Goal: Information Seeking & Learning: Find specific fact

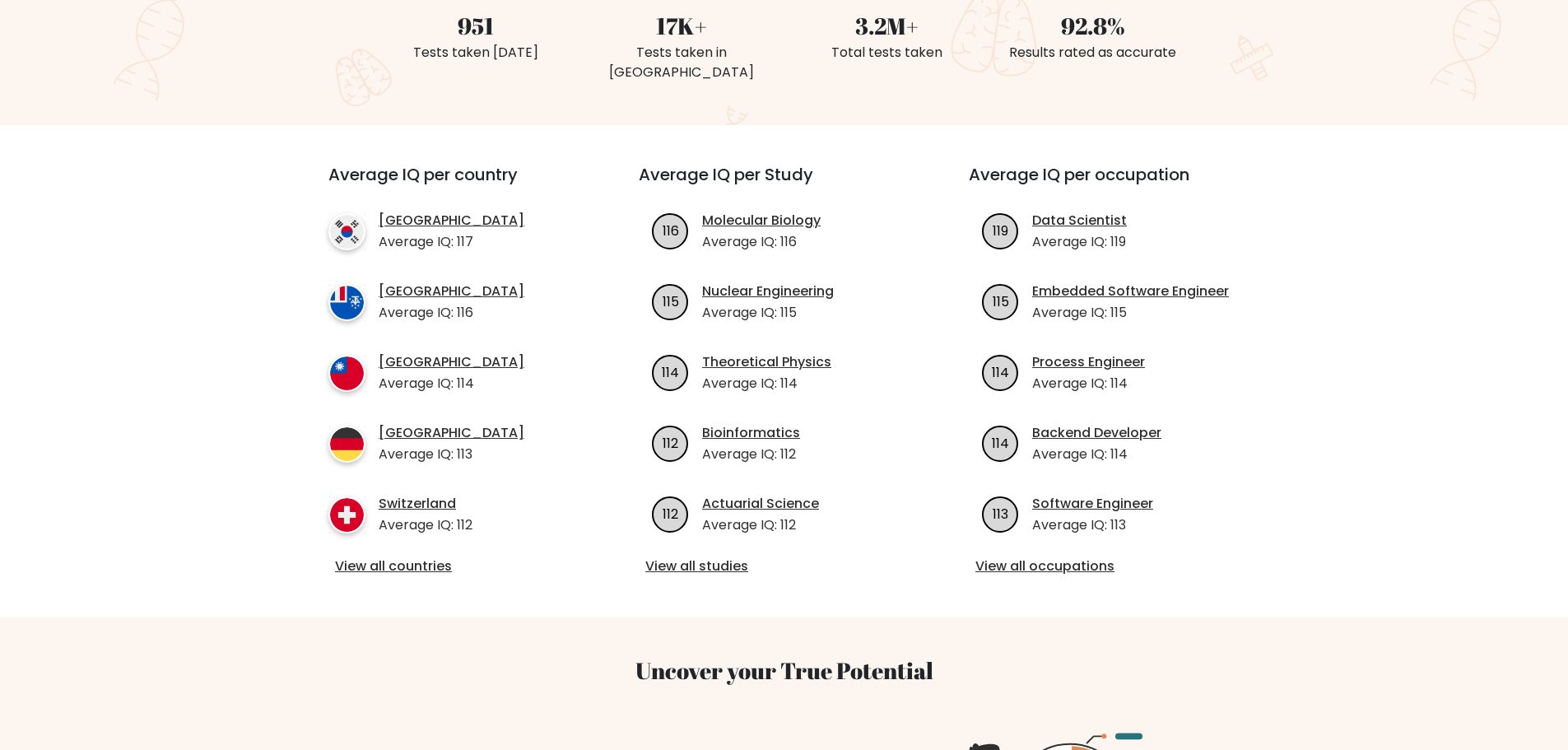
scroll to position [494, 0]
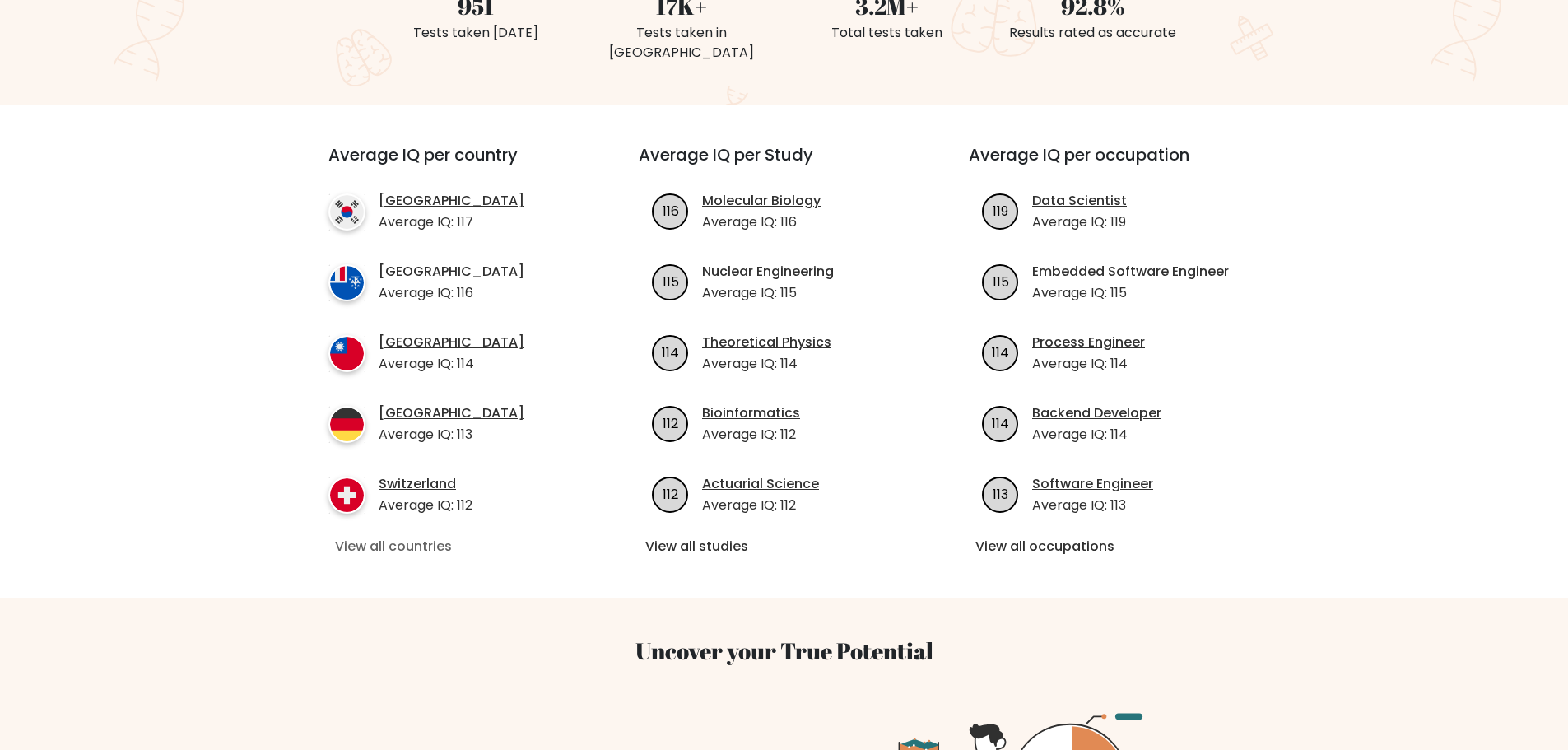
click at [382, 537] on link "View all countries" at bounding box center [454, 546] width 238 height 20
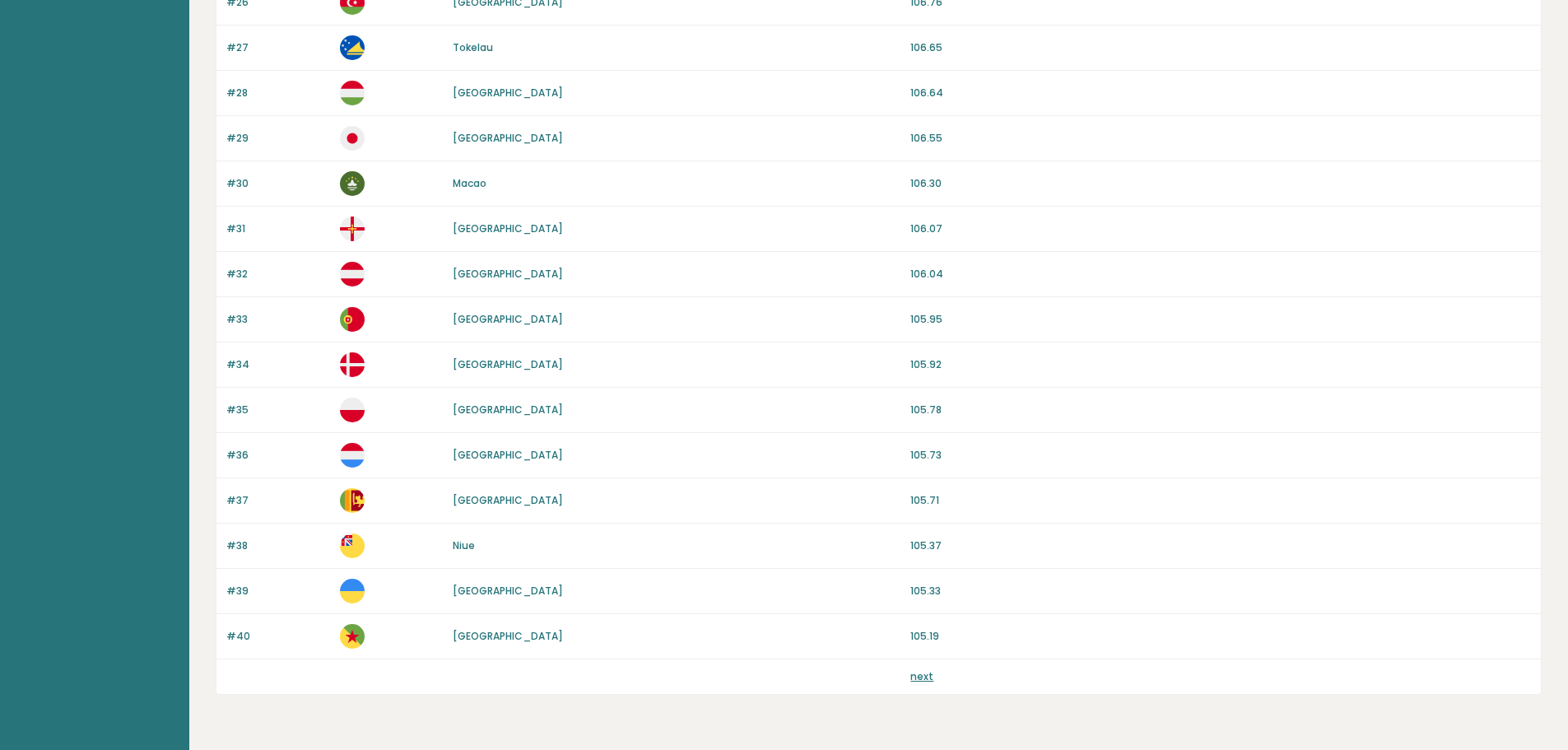
scroll to position [1388, 0]
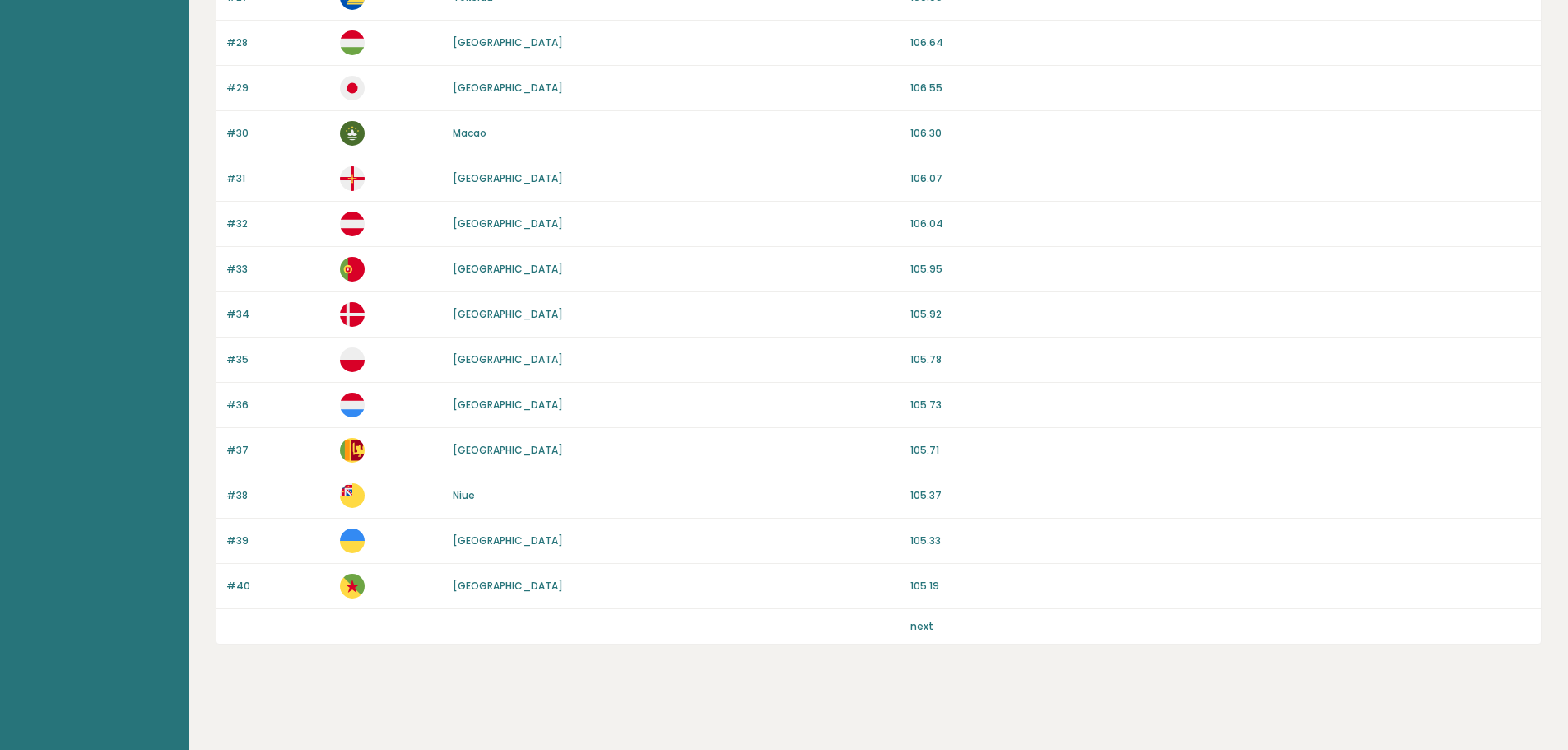
click at [1181, 484] on div "#38 Niue 105.37" at bounding box center [879, 496] width 1324 height 45
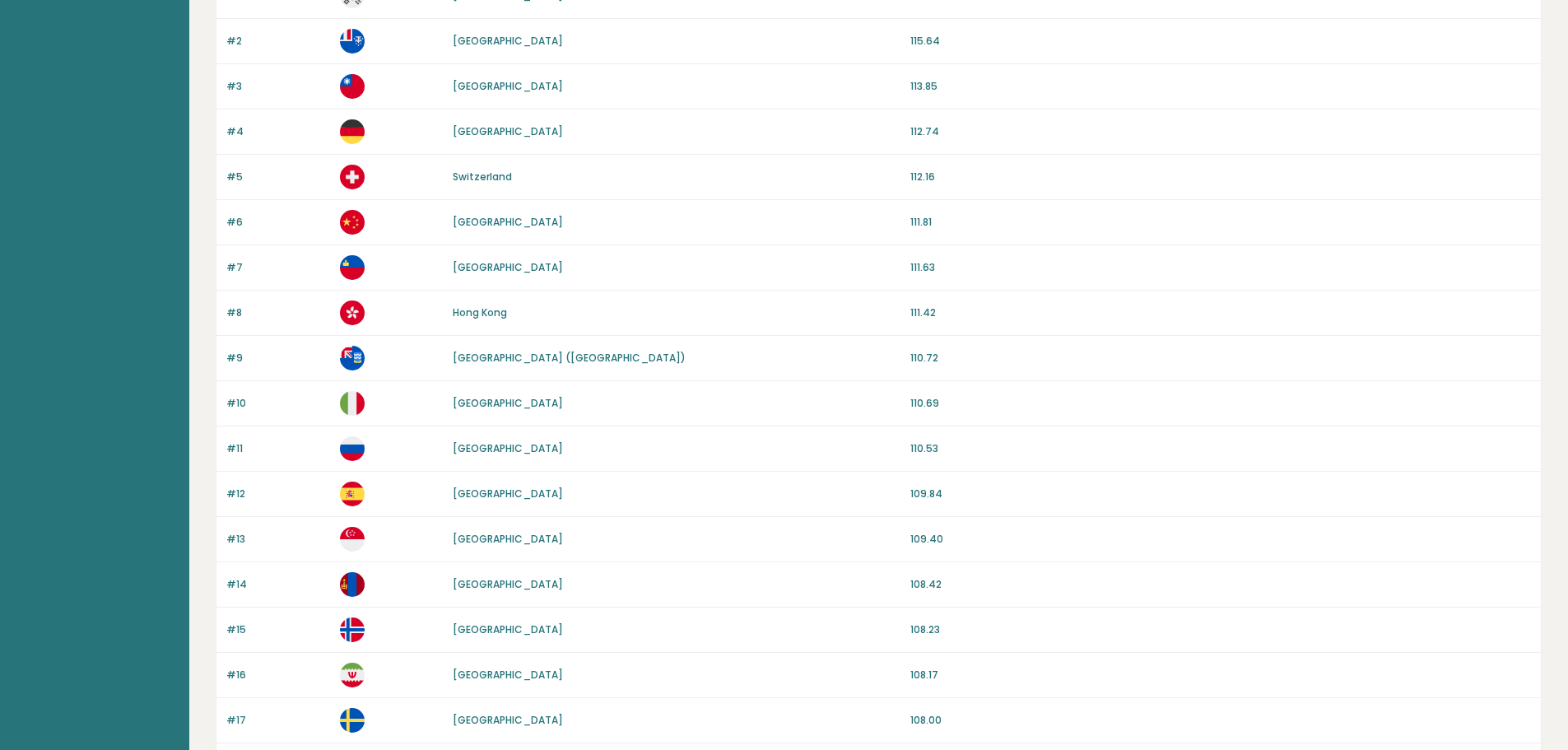
scroll to position [0, 0]
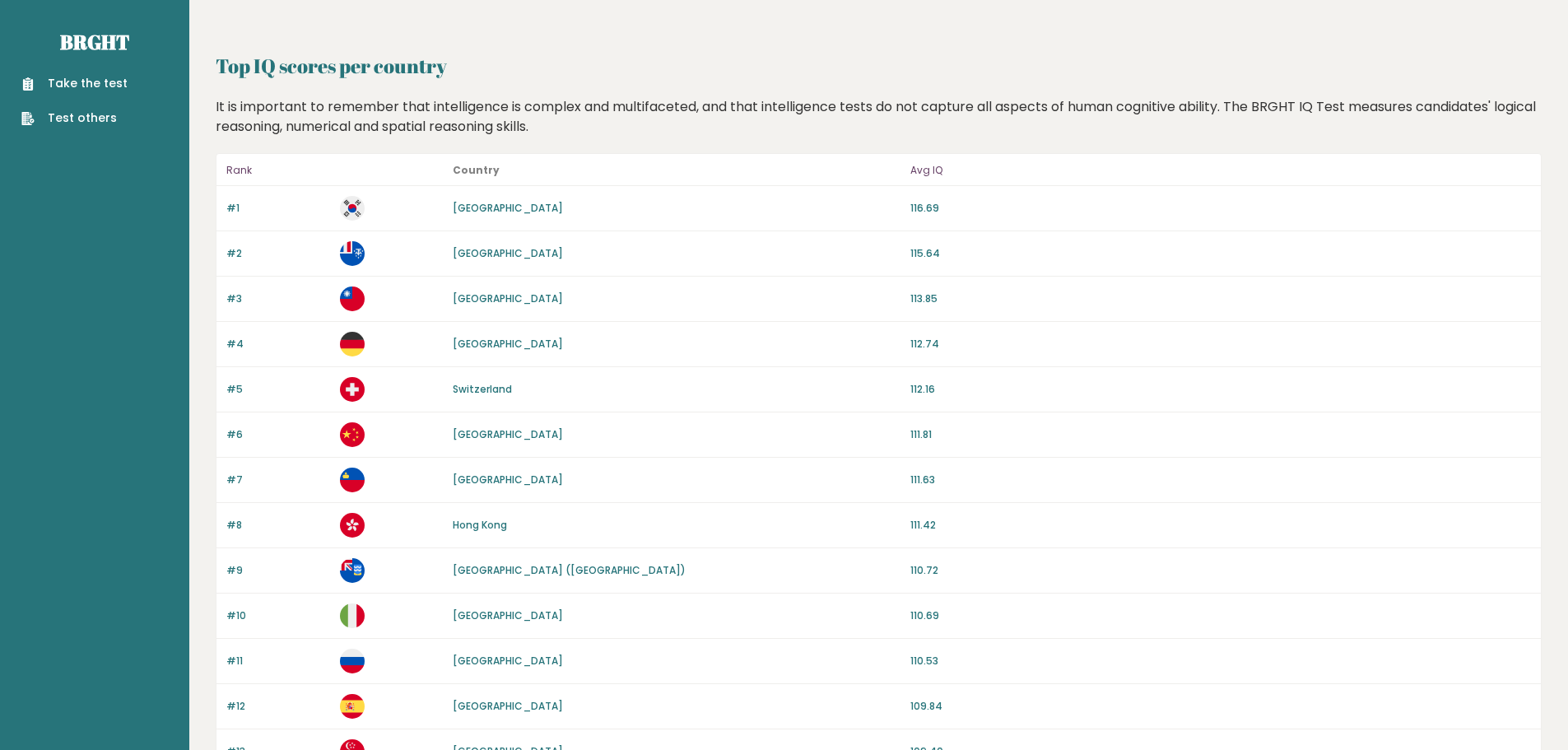
click at [314, 76] on h2 "Top IQ scores per country" at bounding box center [879, 66] width 1326 height 30
click at [1088, 330] on div "#4 Germany 112.74" at bounding box center [879, 345] width 1324 height 45
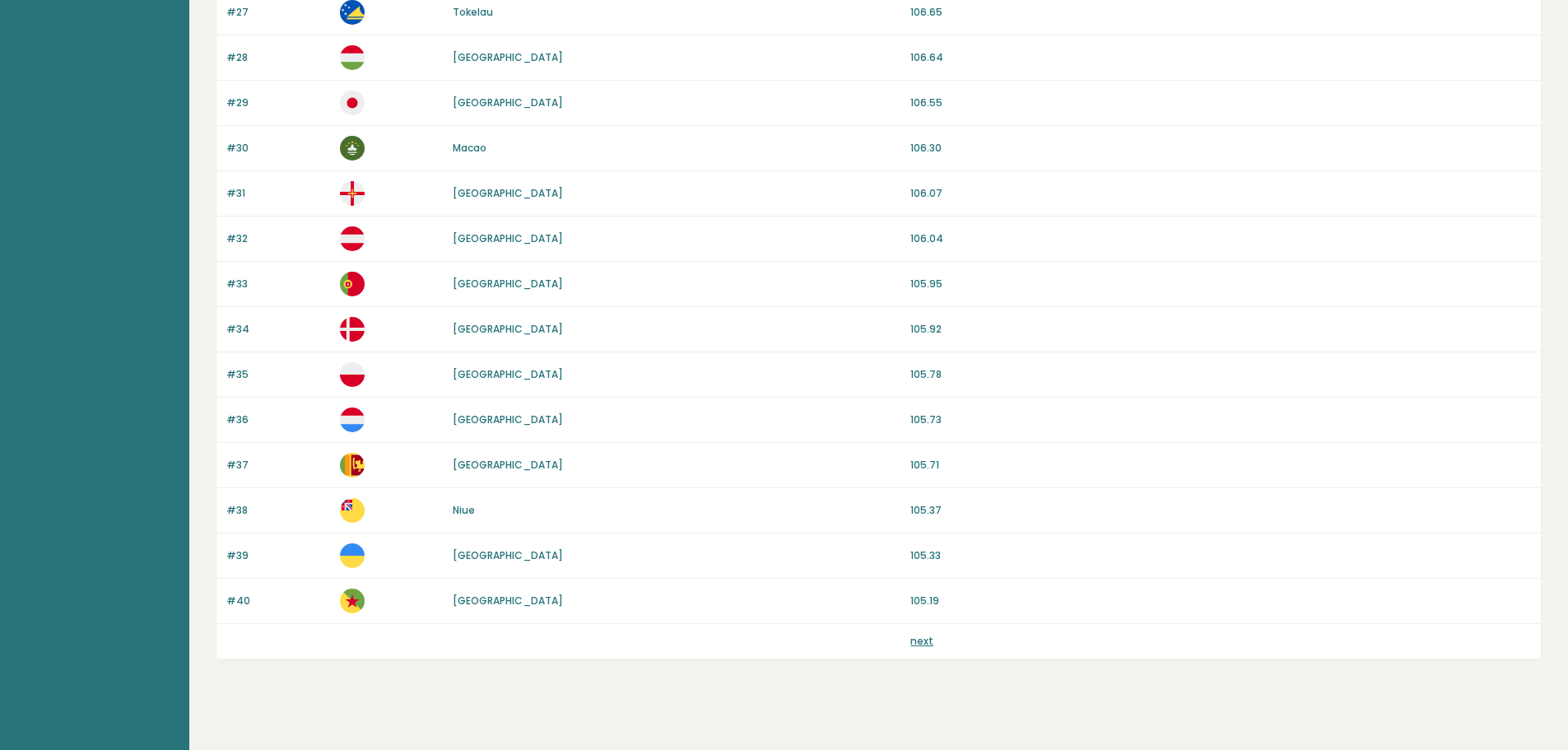
scroll to position [1388, 0]
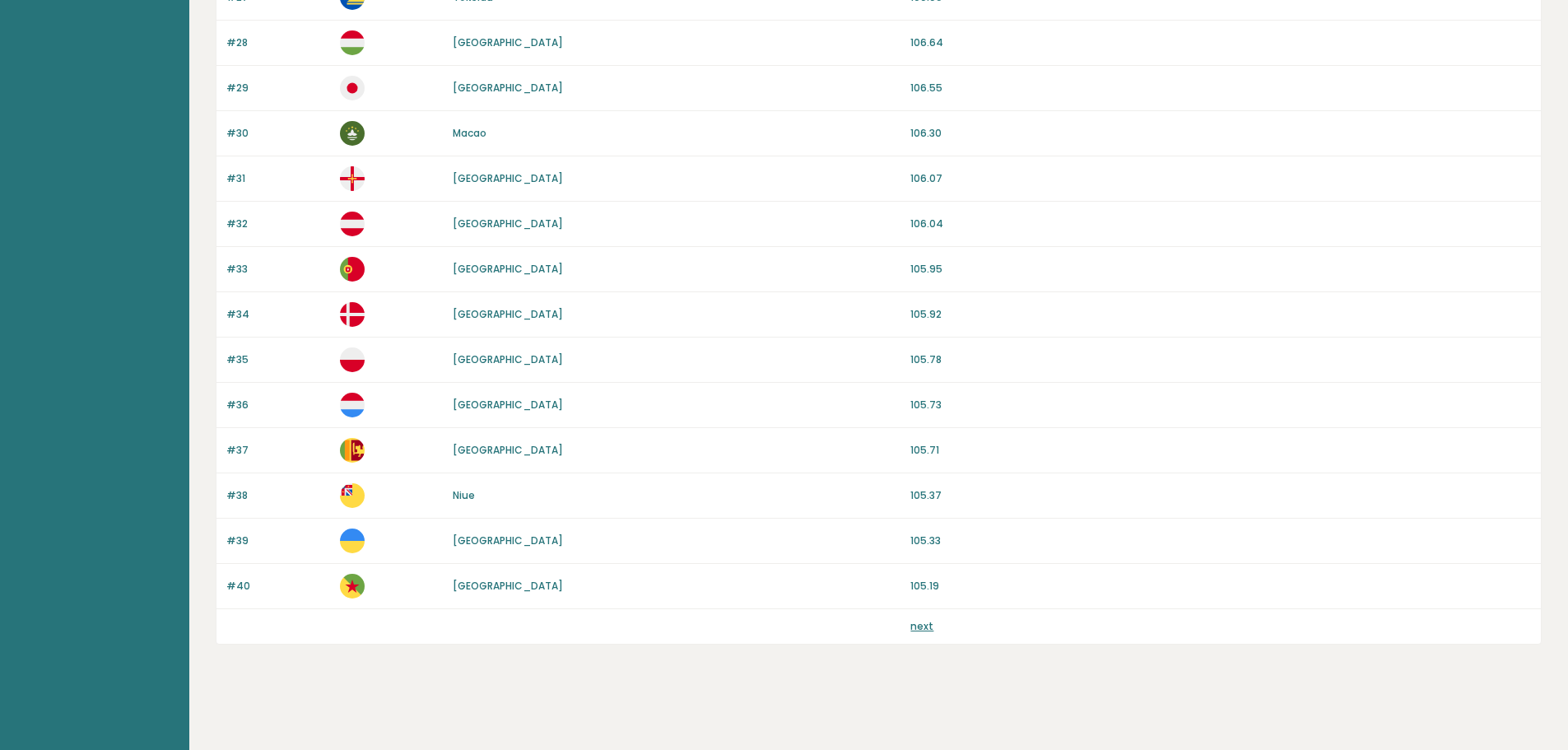
click at [915, 624] on link "next" at bounding box center [922, 626] width 23 height 14
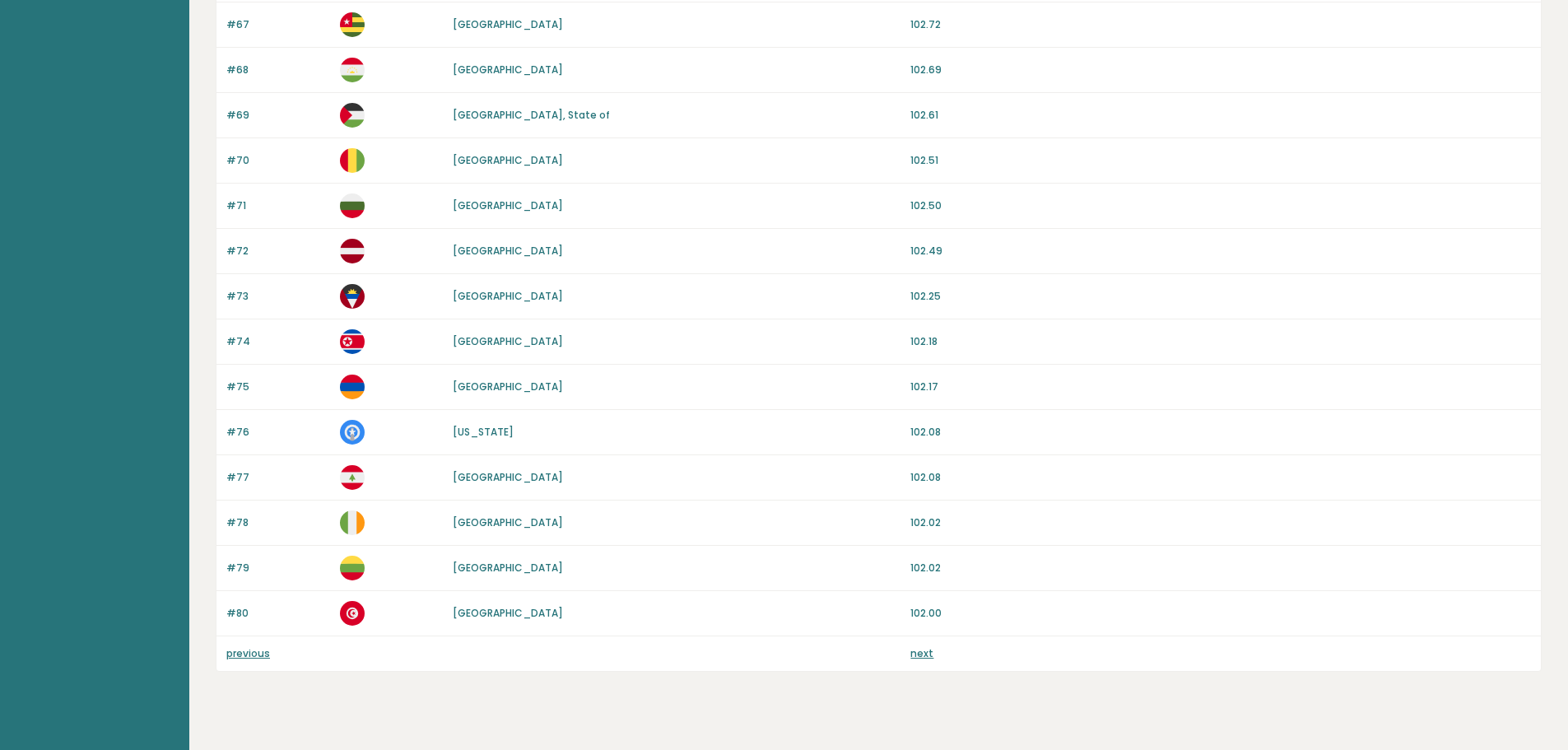
scroll to position [1388, 0]
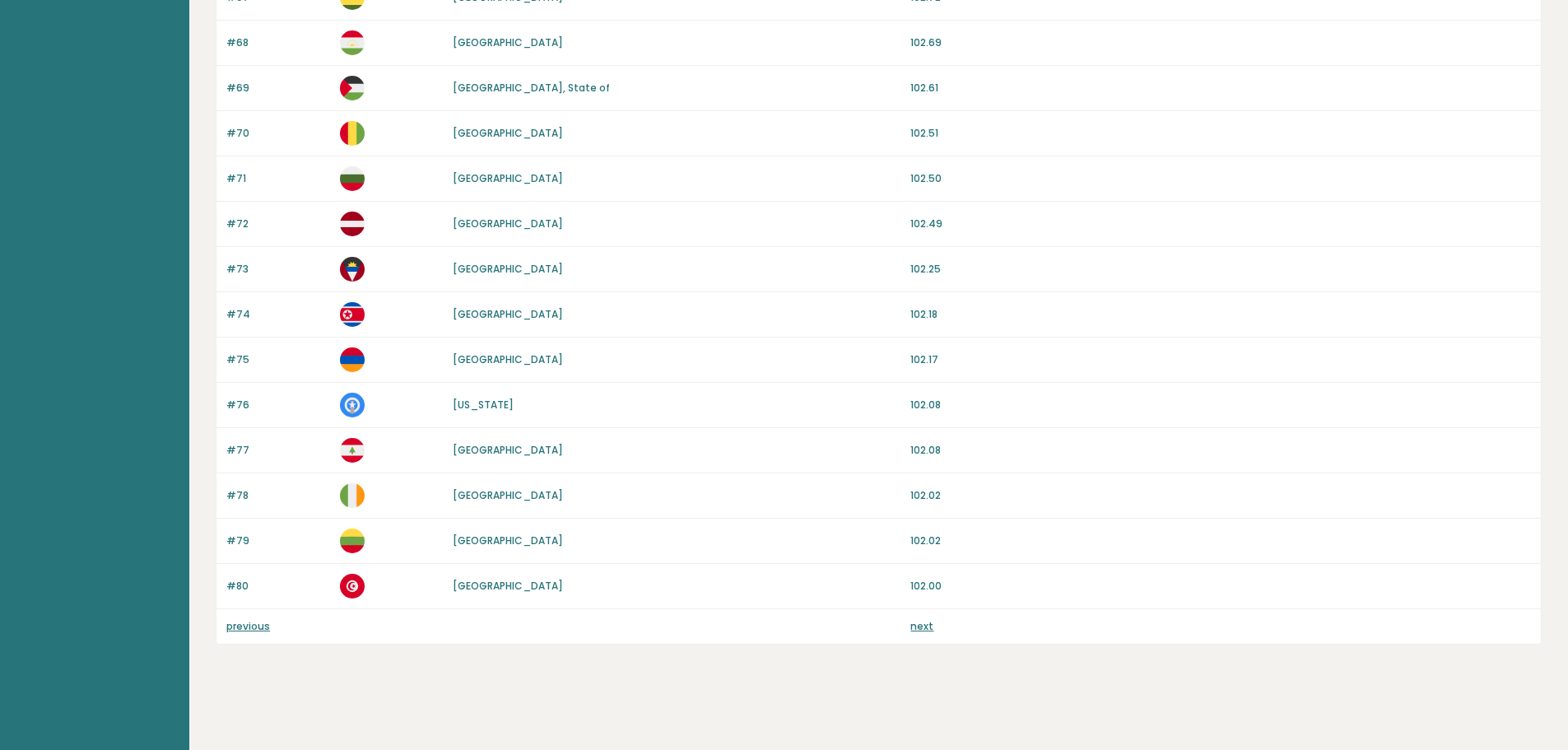
click at [925, 630] on link "next" at bounding box center [922, 626] width 23 height 14
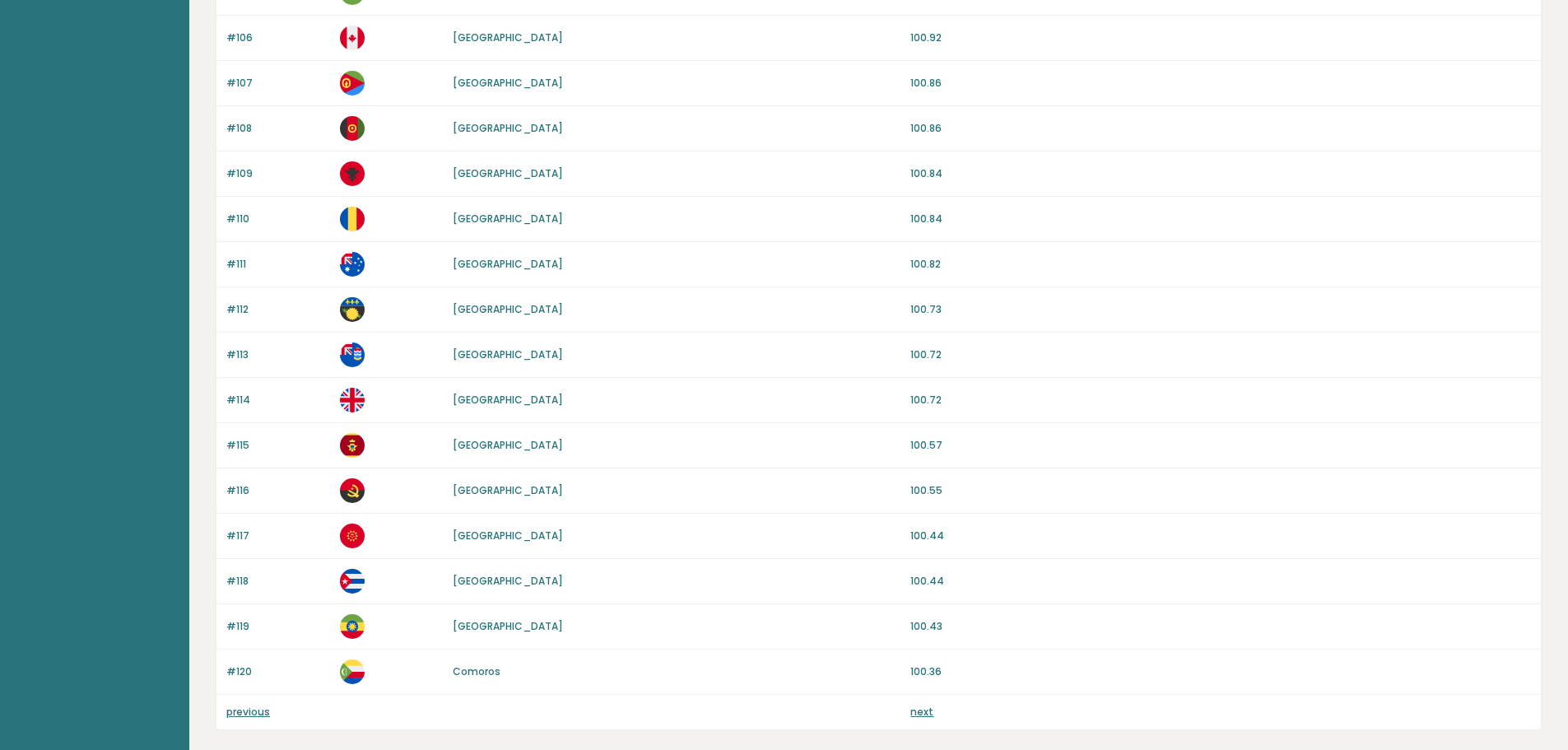
scroll to position [1388, 0]
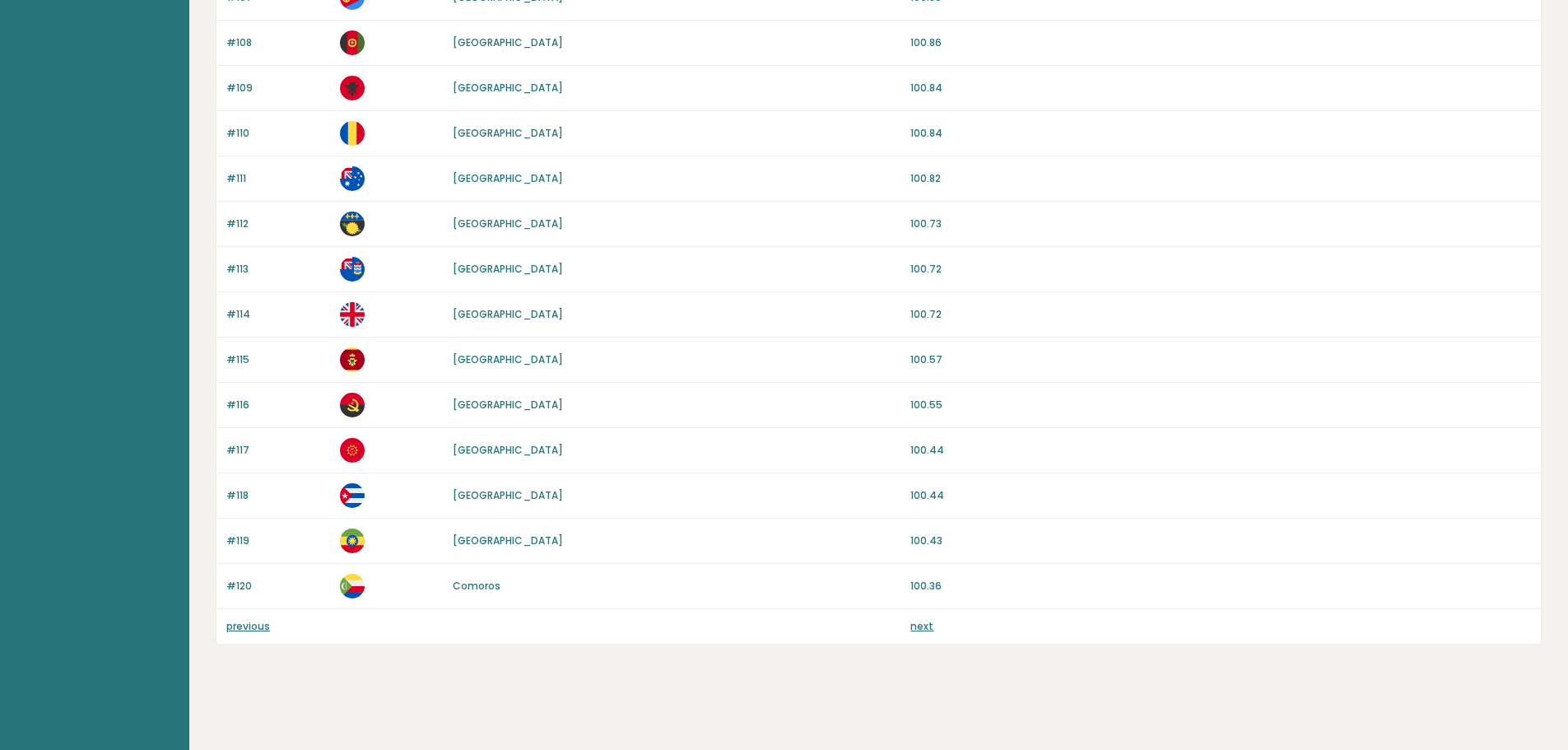
click at [254, 628] on link "previous" at bounding box center [247, 626] width 44 height 14
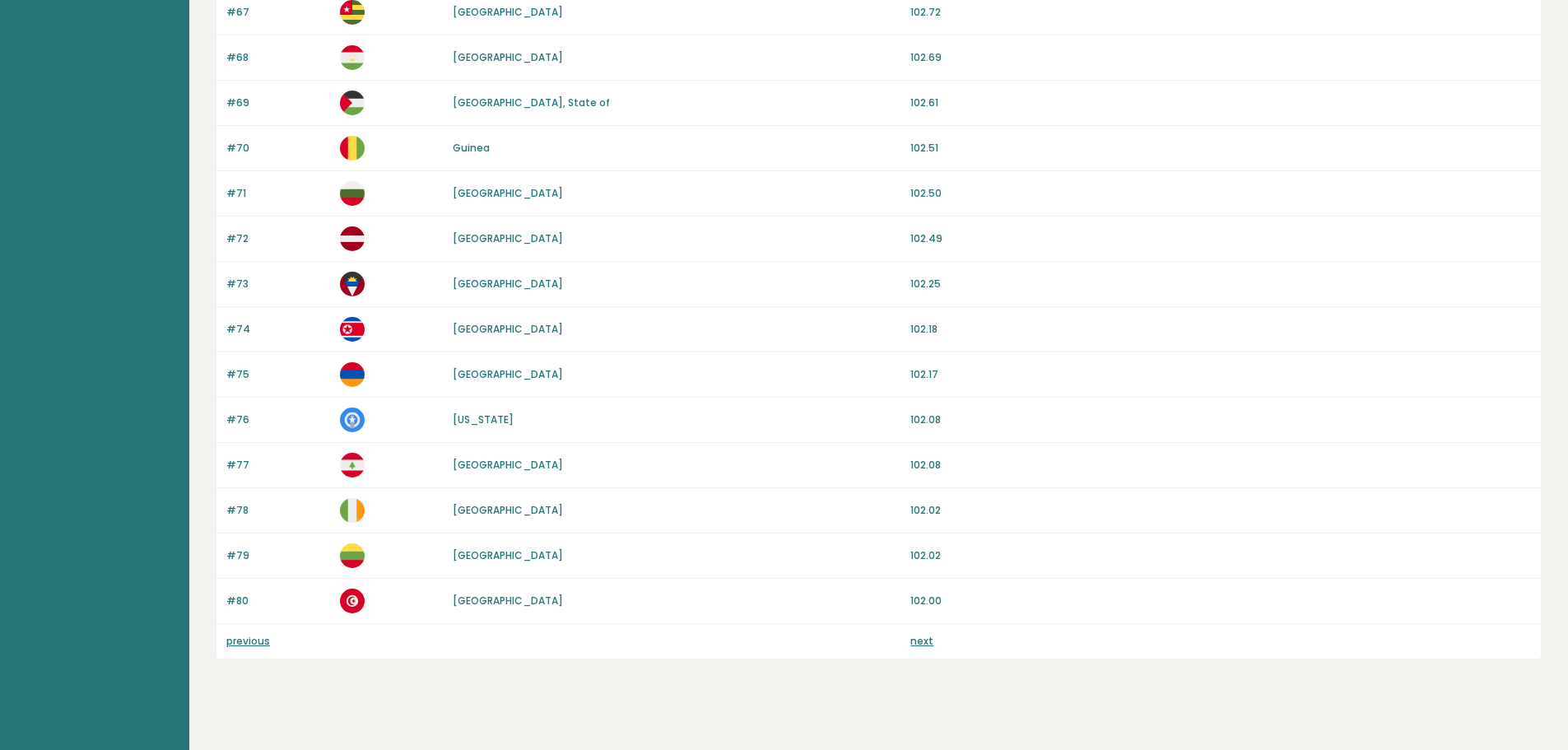
scroll to position [1388, 0]
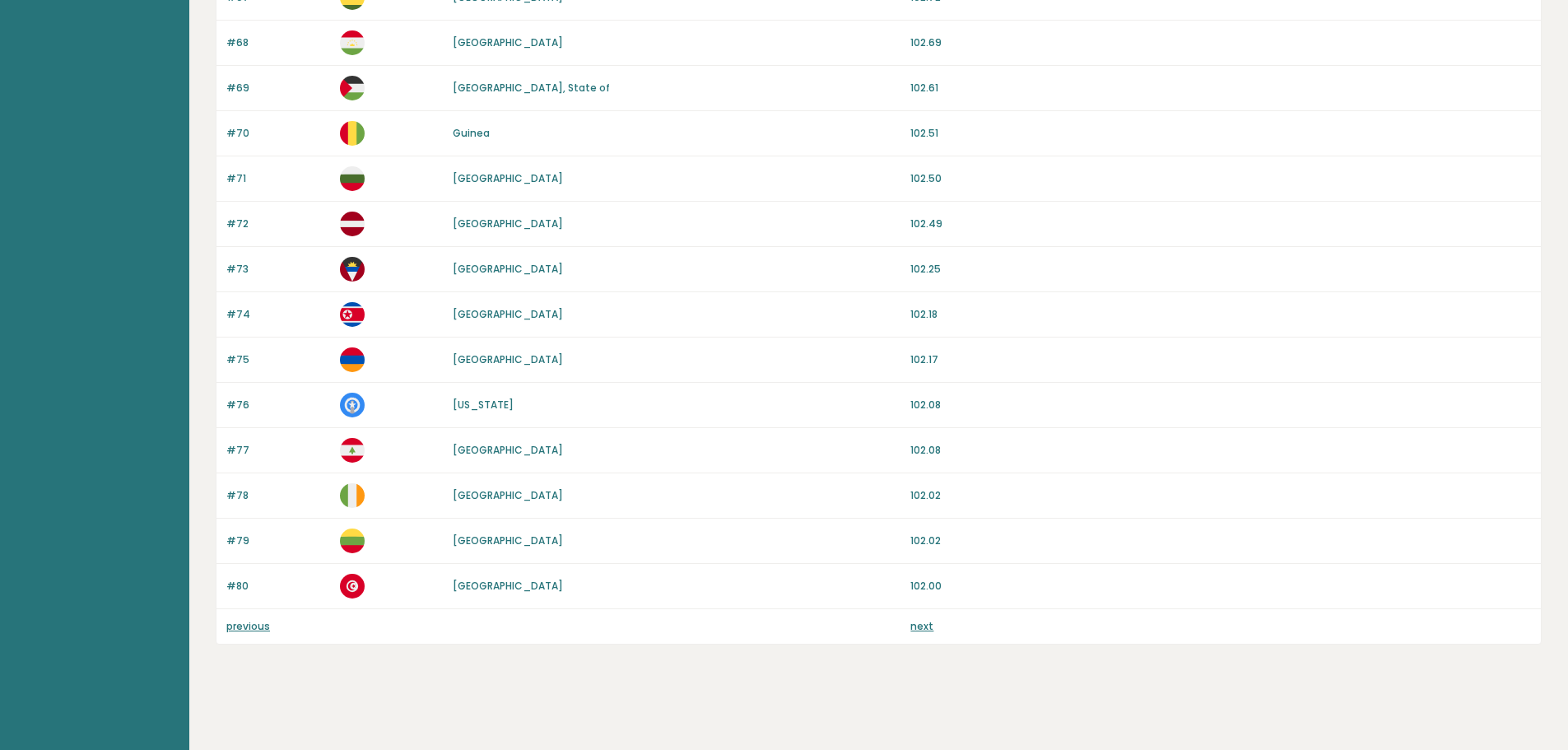
click at [254, 626] on link "previous" at bounding box center [247, 626] width 44 height 14
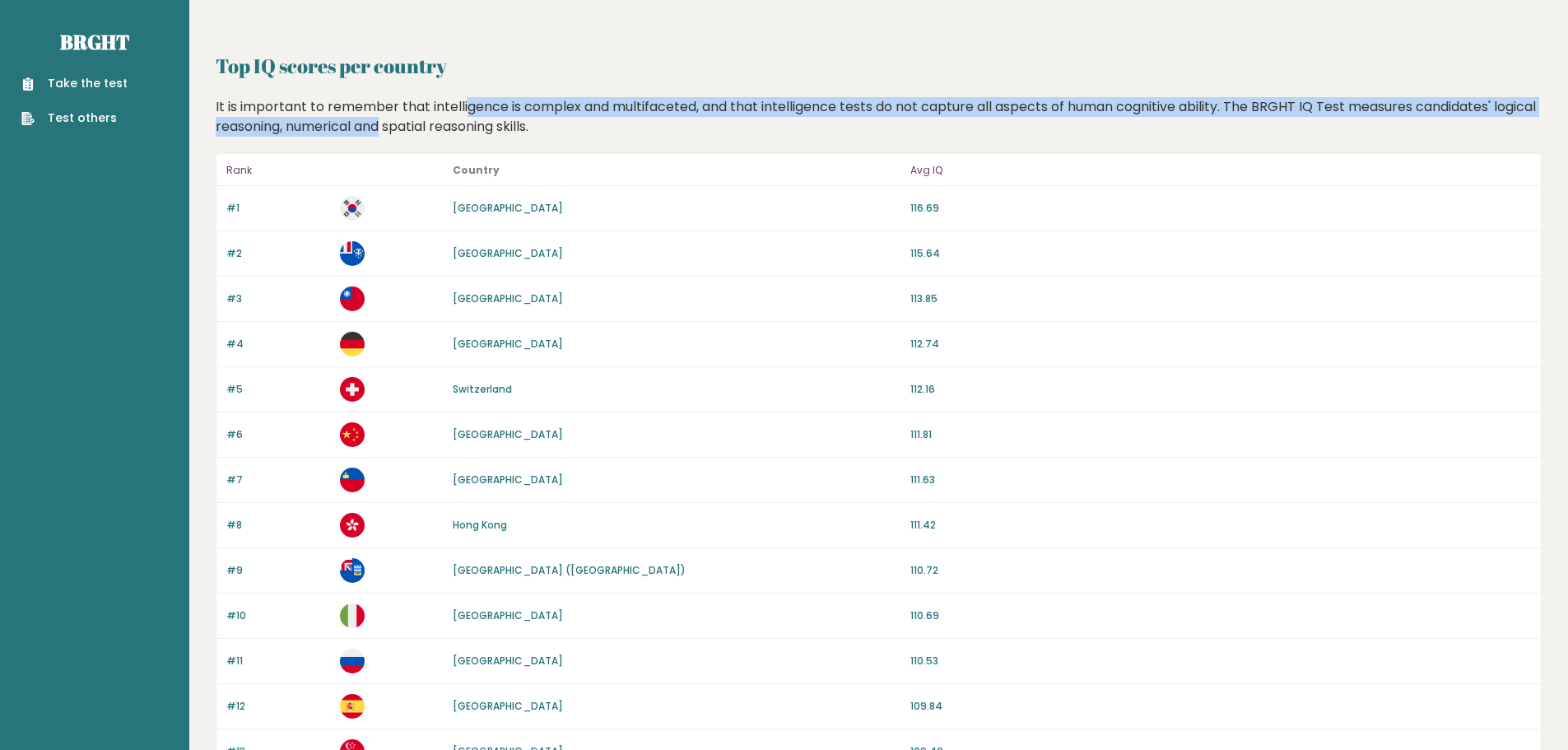
drag, startPoint x: 411, startPoint y: 120, endPoint x: 438, endPoint y: 115, distance: 27.5
click at [437, 115] on div "It is important to remember that intelligence is complex and multifaceted, and …" at bounding box center [879, 117] width 1338 height 39
click at [436, 115] on div "It is important to remember that intelligence is complex and multifaceted, and …" at bounding box center [879, 117] width 1338 height 39
